Goal: Navigation & Orientation: Find specific page/section

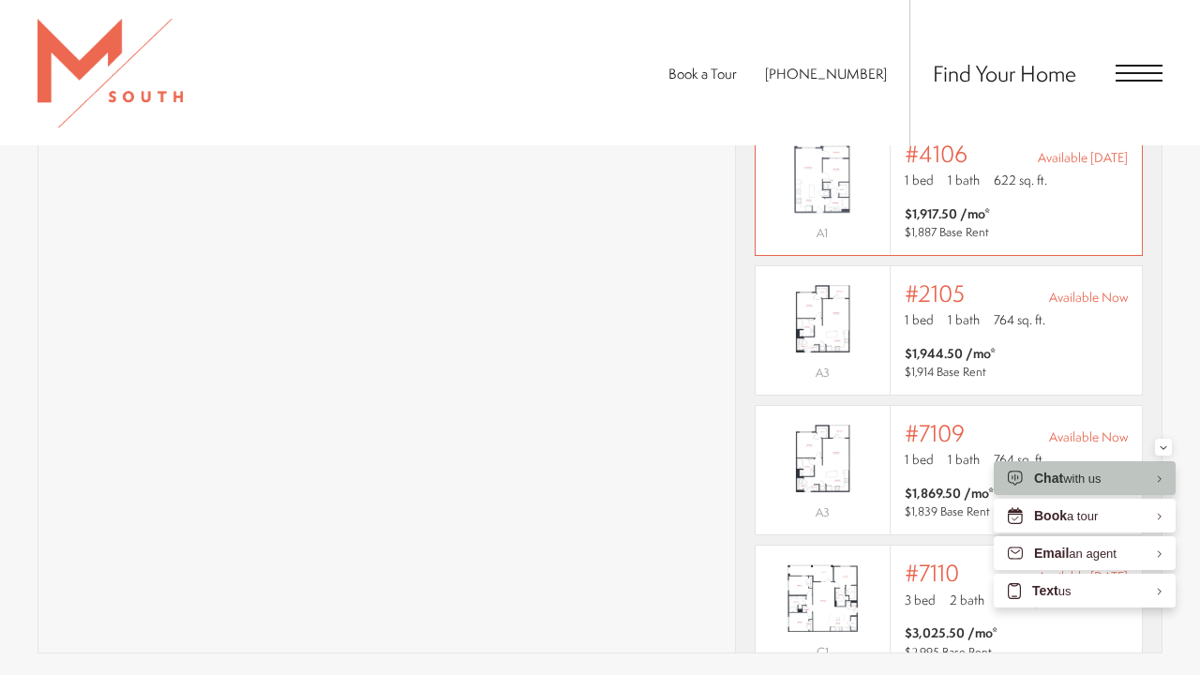
scroll to position [1288, 0]
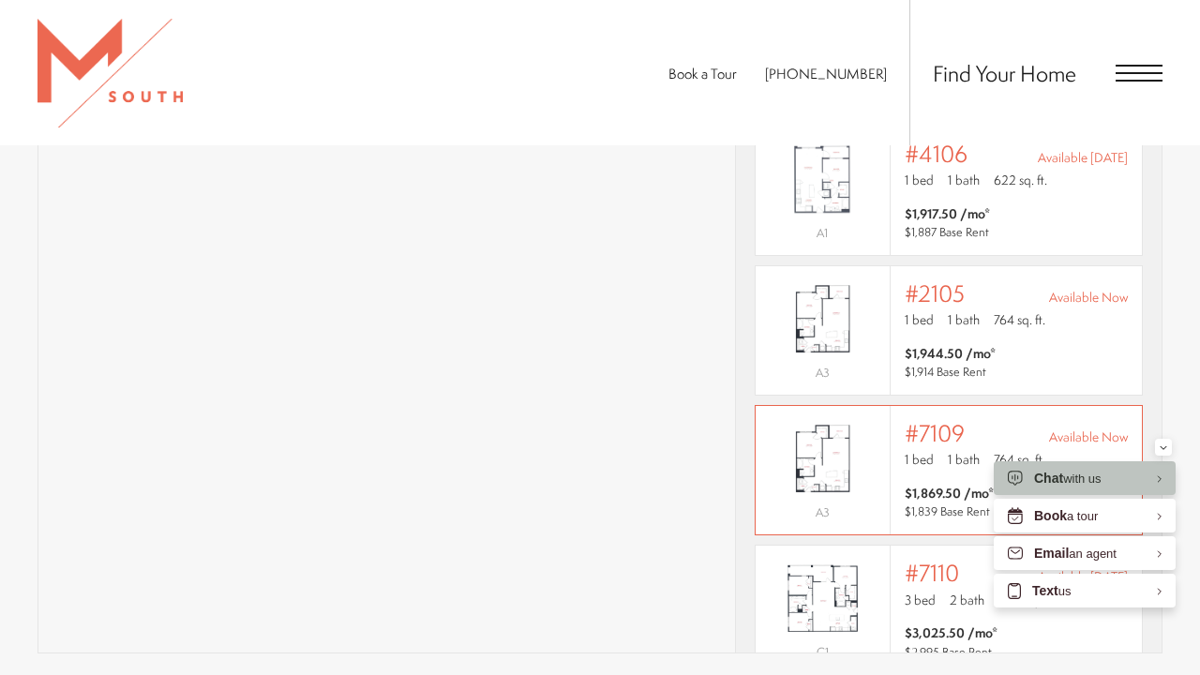
click at [834, 444] on img "View #7109" at bounding box center [822, 458] width 134 height 84
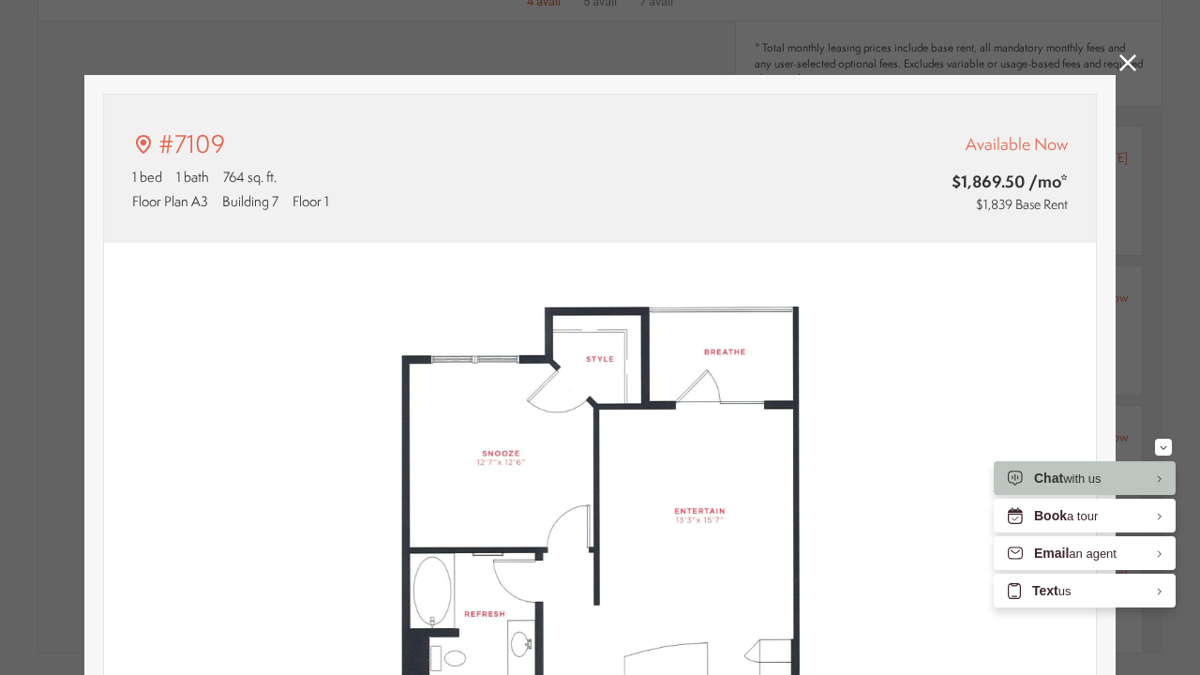
type input "**********"
click at [1120, 61] on icon at bounding box center [1127, 62] width 17 height 17
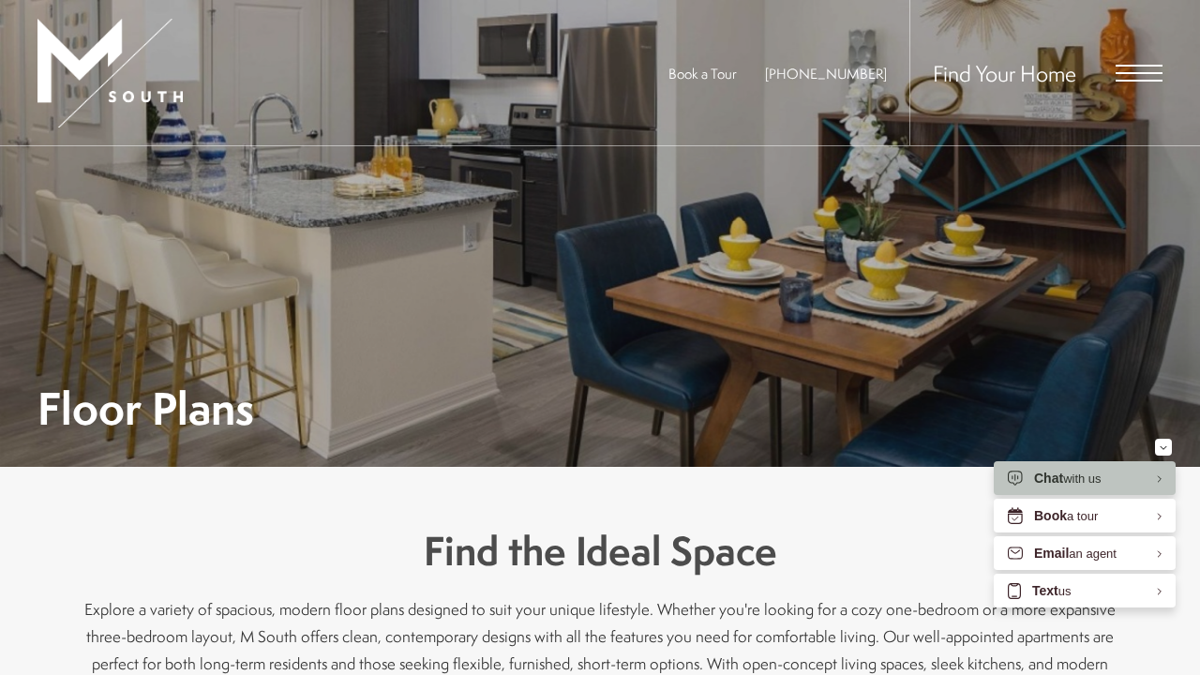
click at [1113, 77] on div "Find Your Home" at bounding box center [1035, 72] width 253 height 145
click at [1122, 73] on span "Open Menu" at bounding box center [1138, 73] width 47 height 2
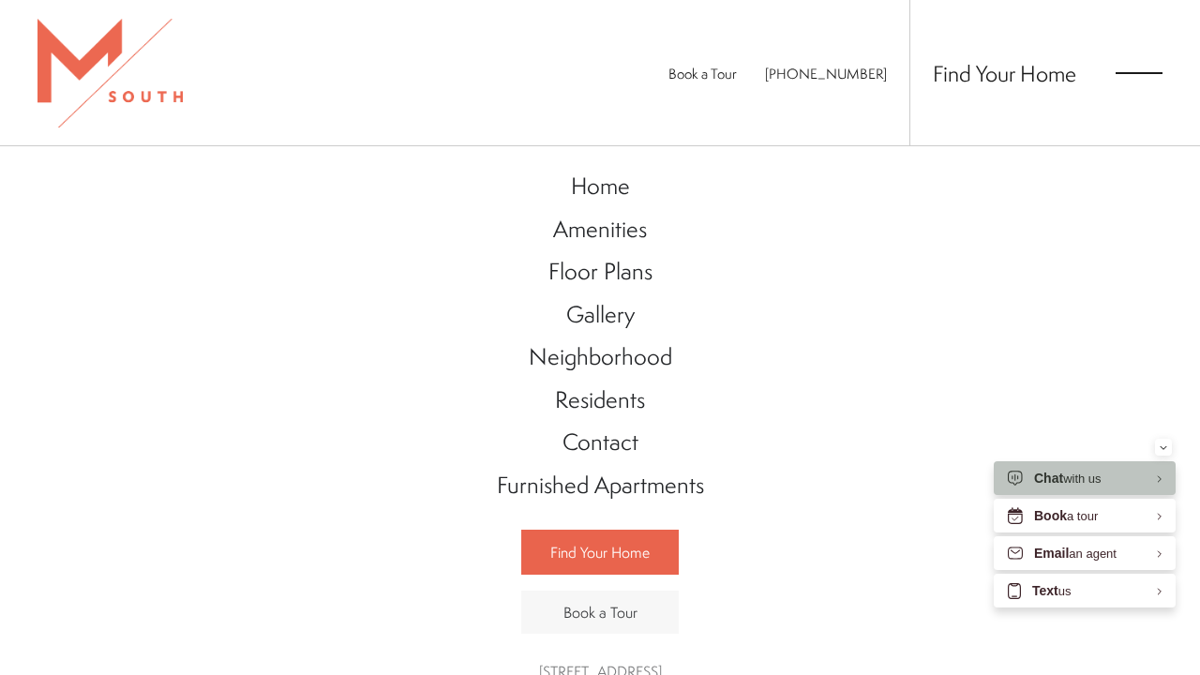
click at [593, 607] on span "Book a Tour" at bounding box center [600, 612] width 74 height 21
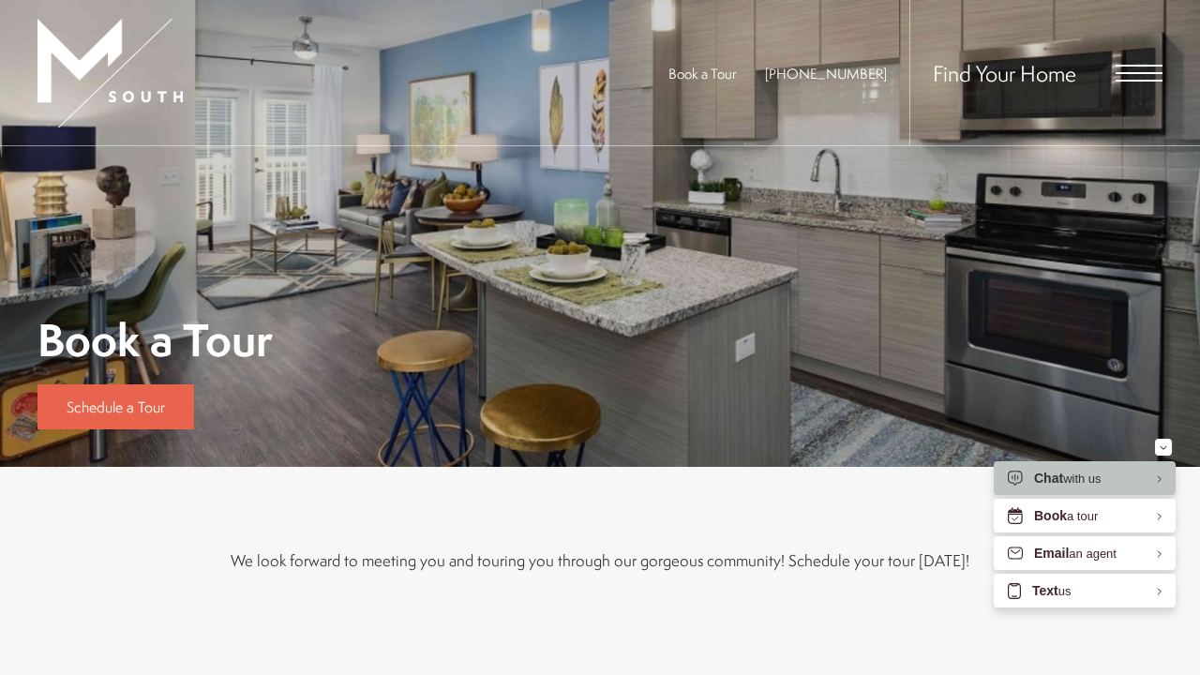
click at [1143, 80] on span "Open Menu" at bounding box center [1138, 81] width 47 height 2
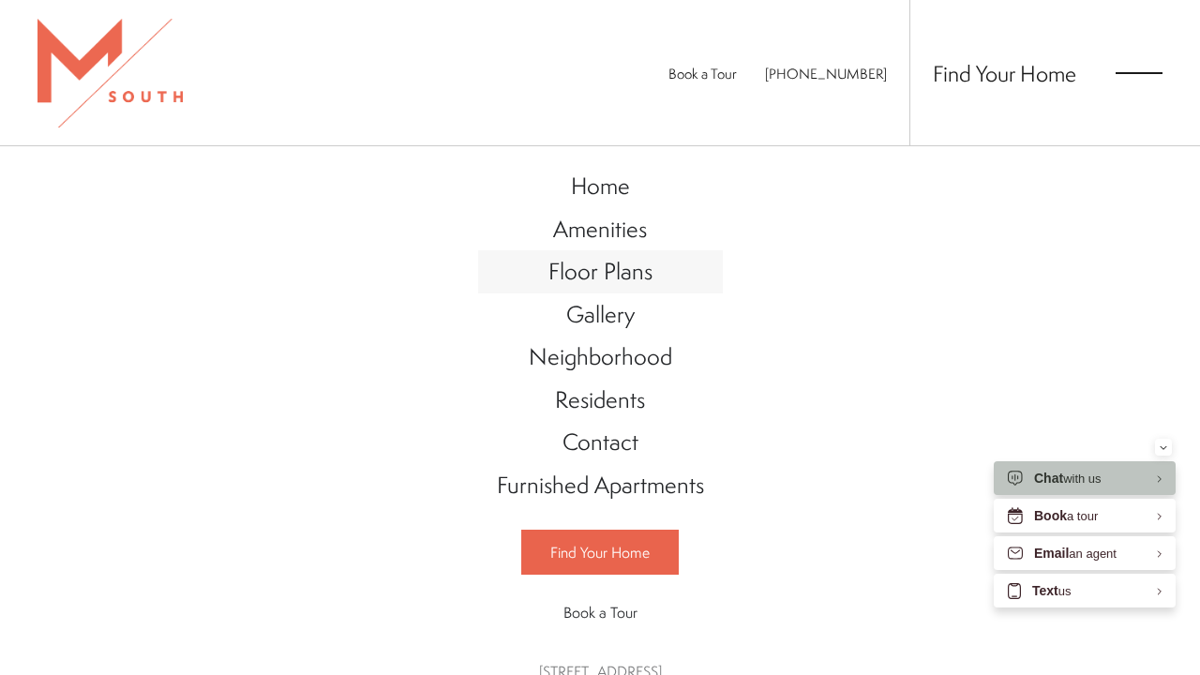
click at [627, 263] on span "Floor Plans" at bounding box center [600, 271] width 104 height 32
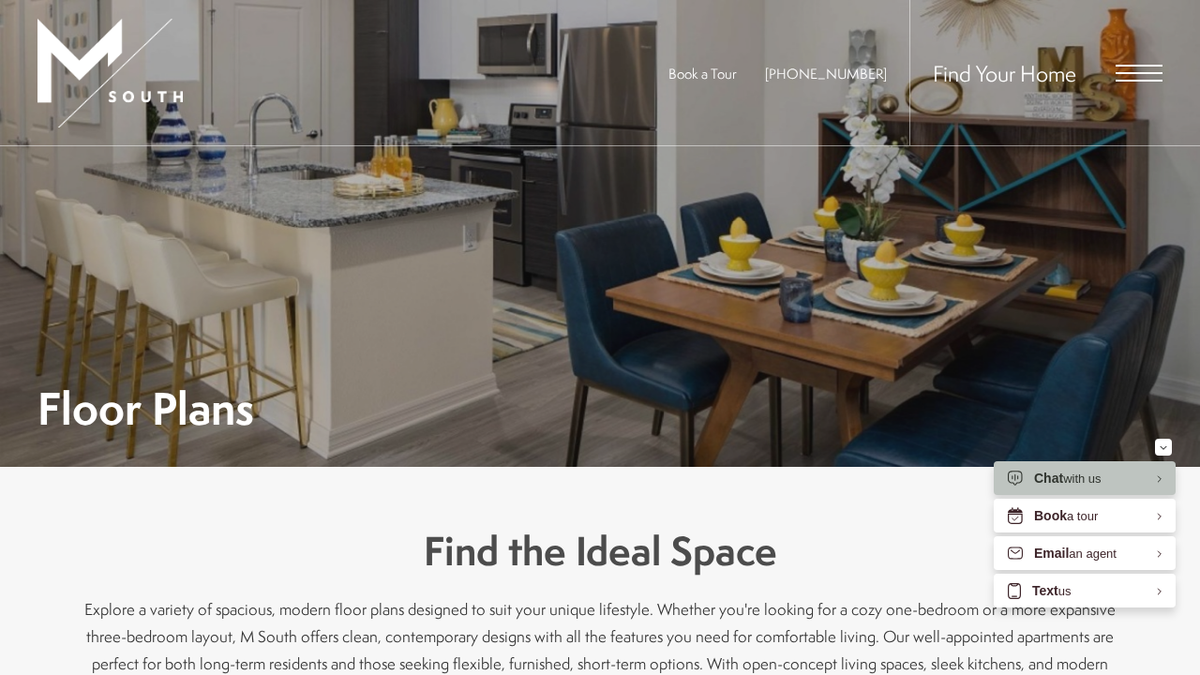
click at [1140, 80] on span "Open Menu" at bounding box center [1138, 81] width 47 height 2
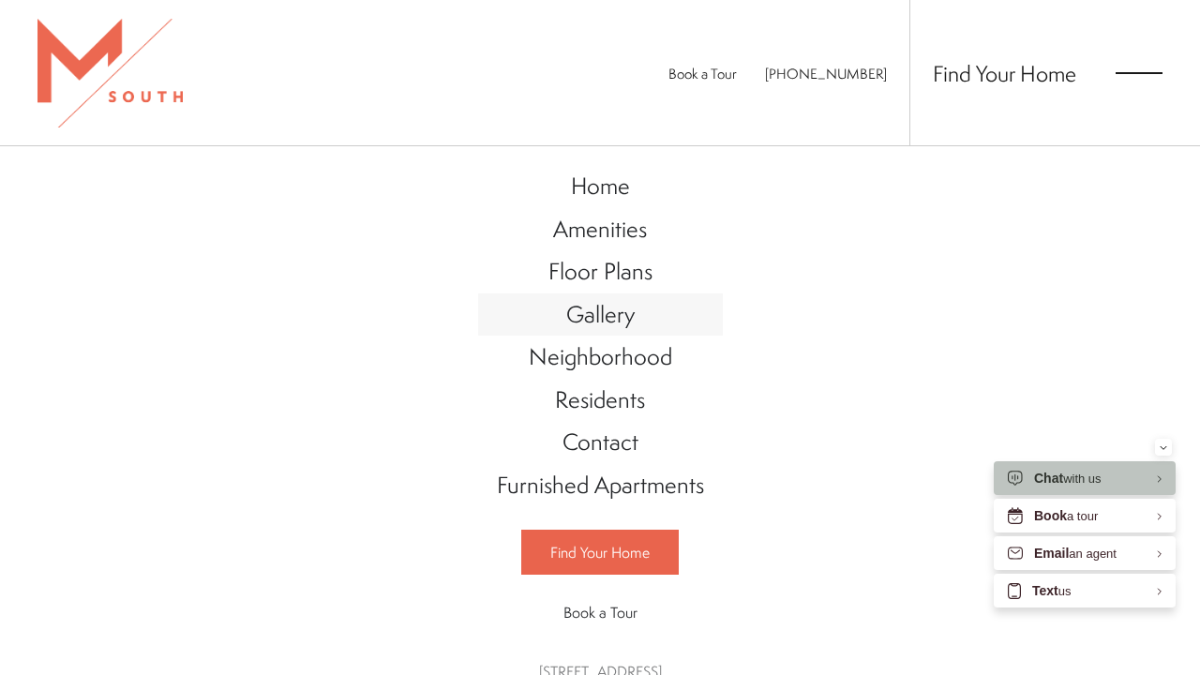
click at [635, 317] on link "Gallery" at bounding box center [600, 314] width 245 height 43
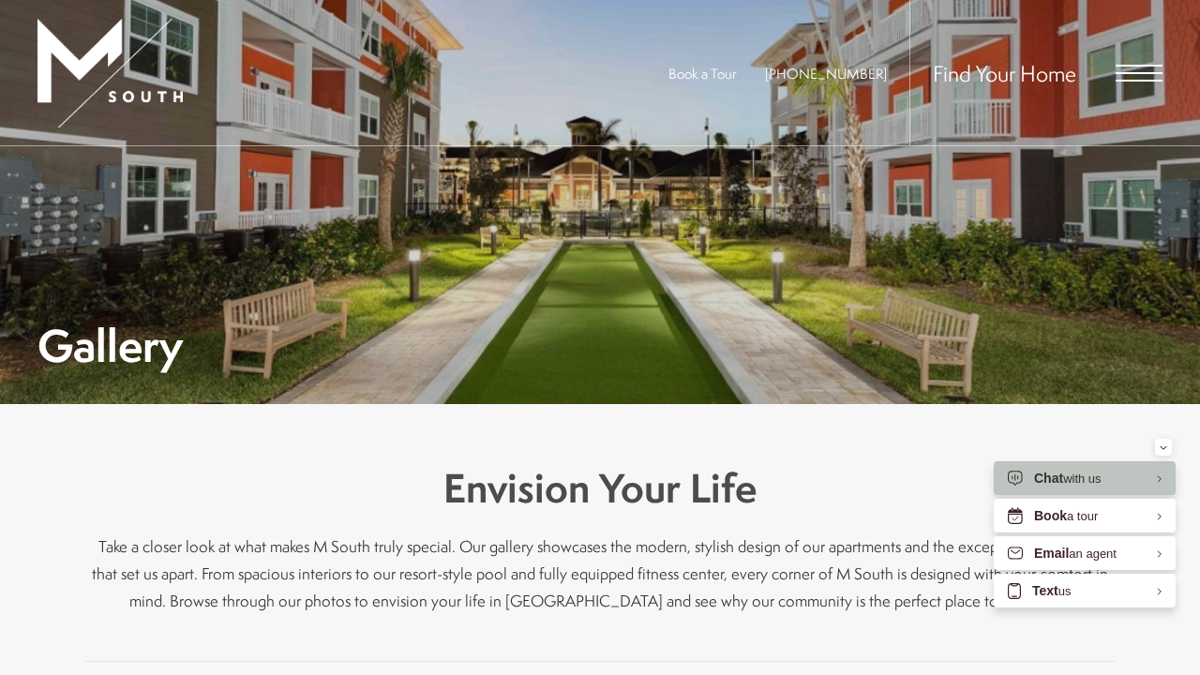
scroll to position [241, 0]
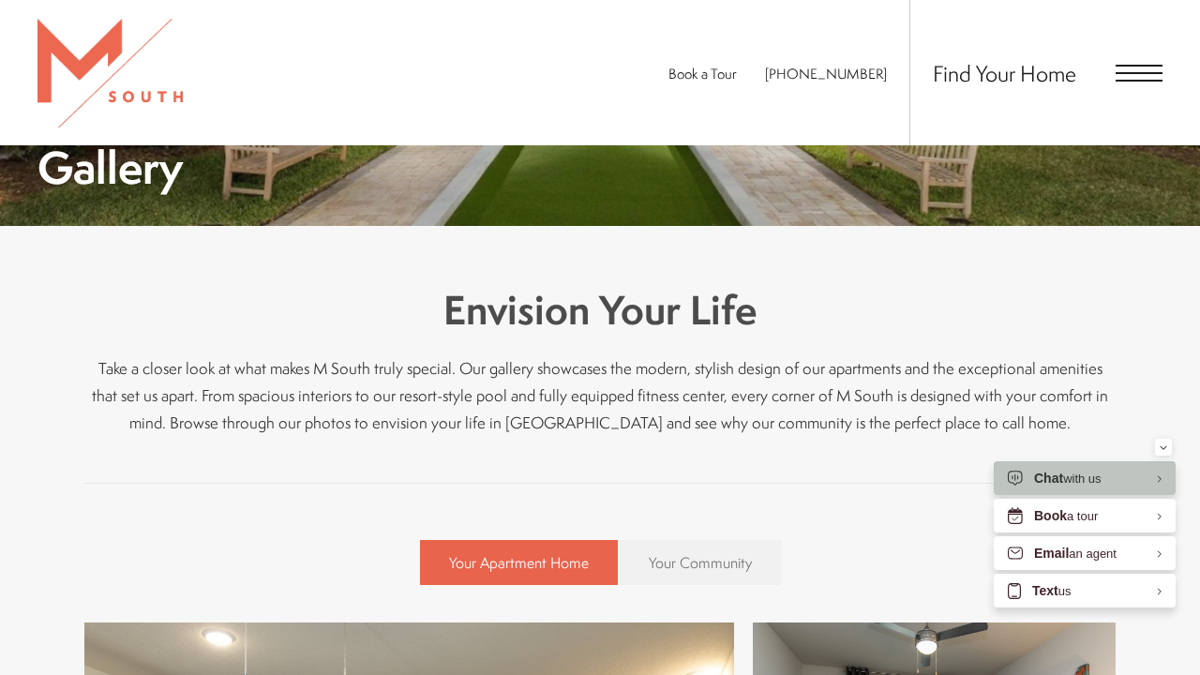
click at [678, 562] on span "Your Community" at bounding box center [700, 562] width 103 height 21
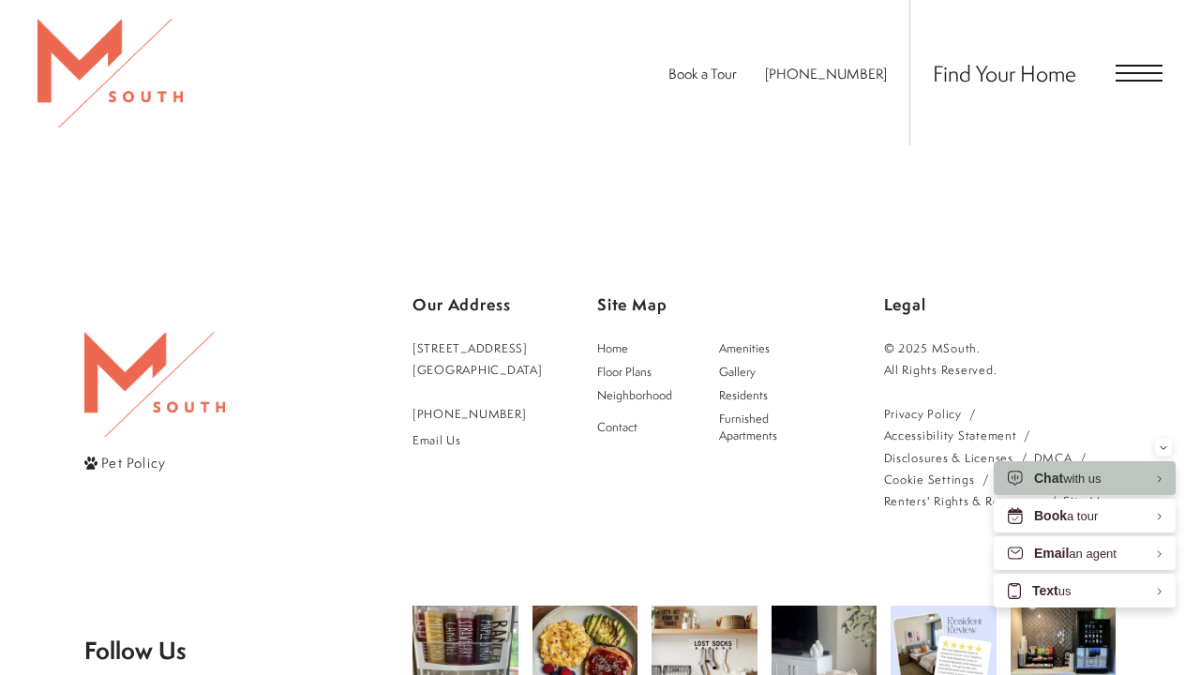
scroll to position [7254, 0]
